Goal: Find specific page/section: Find specific page/section

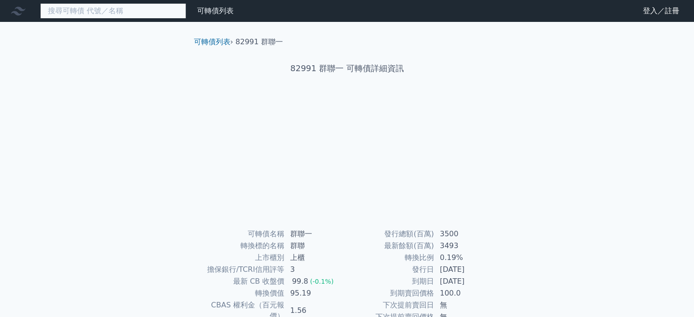
click at [105, 12] on input at bounding box center [113, 11] width 146 height 16
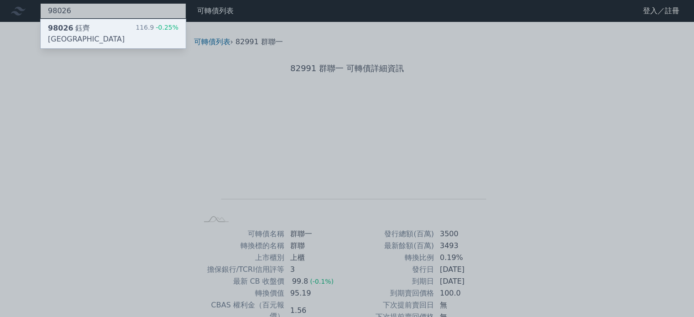
type input "98026"
click at [98, 26] on div "98026 鈺[GEOGRAPHIC_DATA]" at bounding box center [92, 34] width 88 height 22
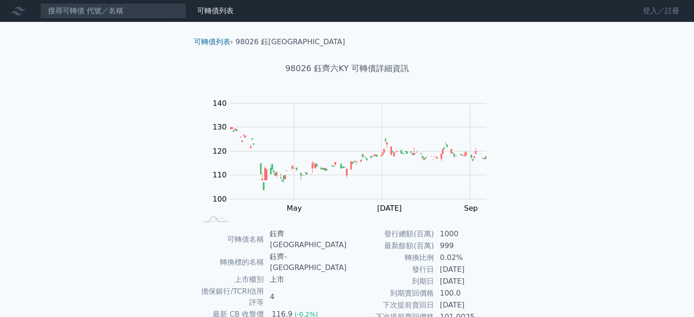
click at [676, 10] on link "登入／註冊" at bounding box center [661, 11] width 51 height 15
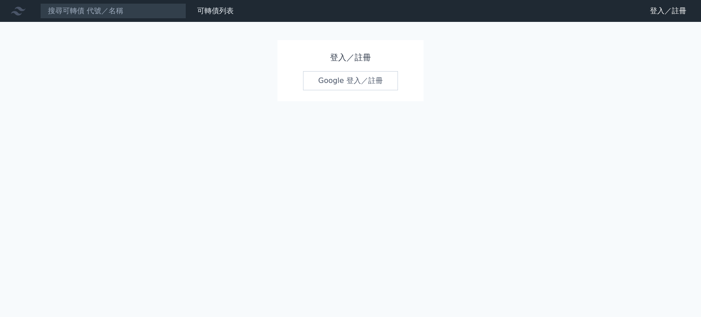
click at [384, 74] on link "Google 登入／註冊" at bounding box center [350, 80] width 95 height 19
click at [378, 81] on link "Google 登入／註冊" at bounding box center [350, 80] width 95 height 19
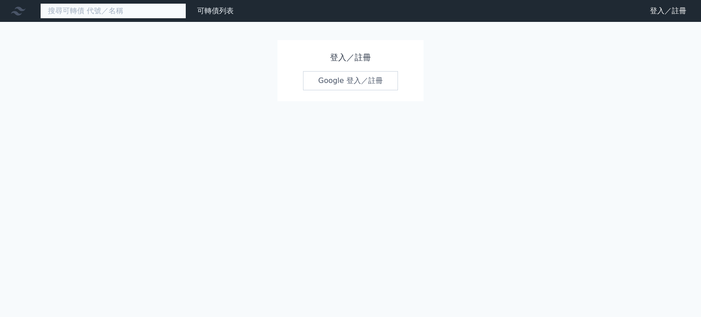
click at [178, 18] on input at bounding box center [113, 11] width 146 height 16
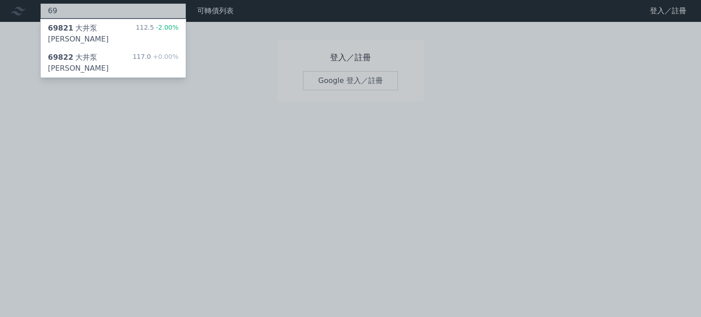
type input "6"
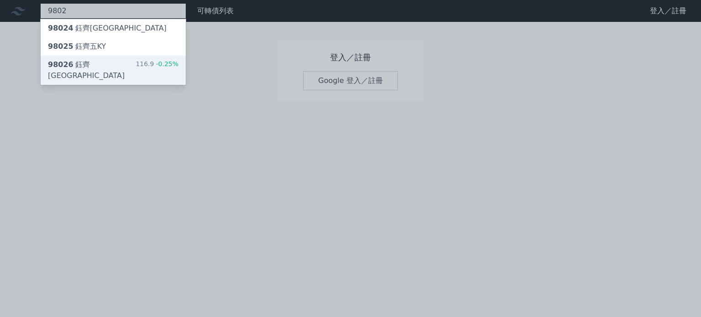
type input "9802"
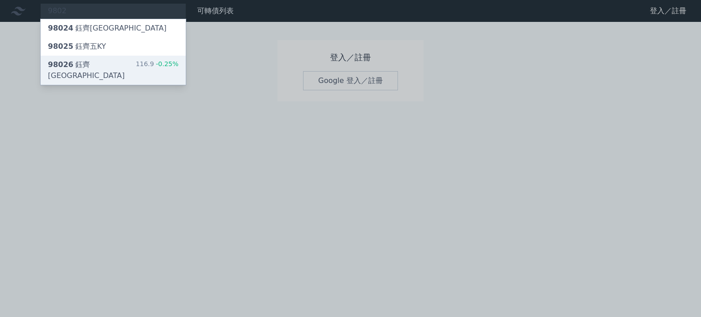
click at [141, 67] on div "116.9 -0.25%" at bounding box center [157, 70] width 43 height 22
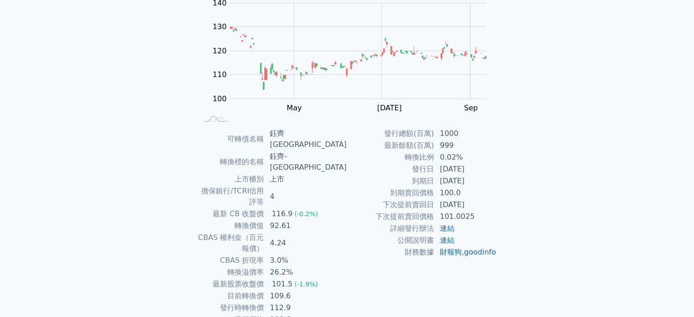
scroll to position [105, 0]
